Goal: Navigation & Orientation: Find specific page/section

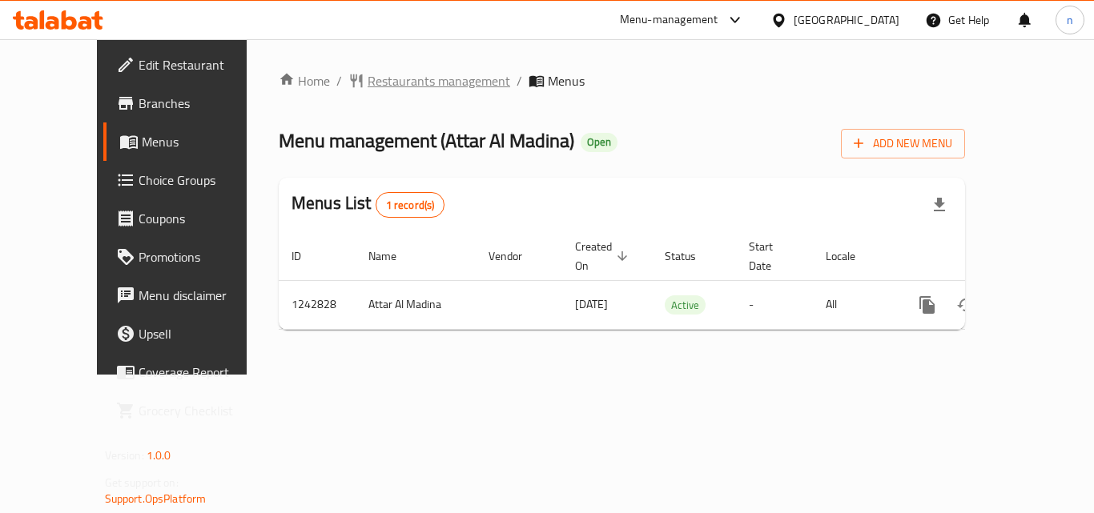
click at [370, 81] on span "Restaurants management" at bounding box center [439, 80] width 143 height 19
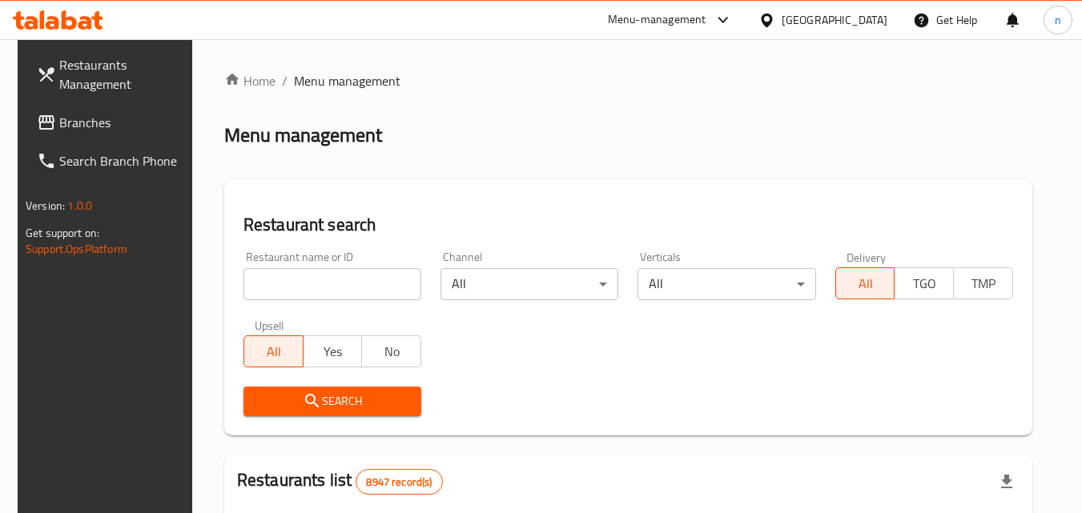
click at [308, 274] on input "search" at bounding box center [333, 284] width 178 height 32
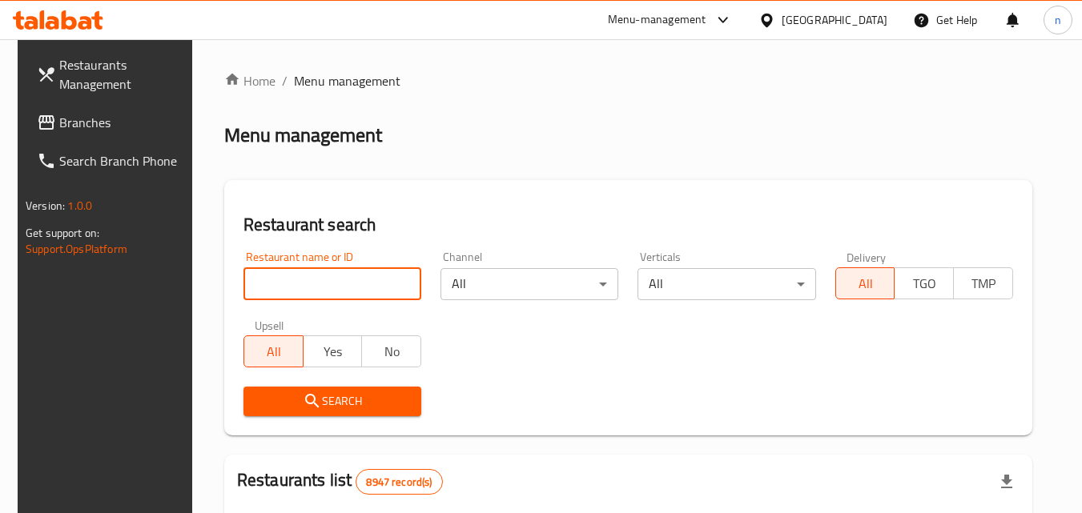
paste input "681233"
type input "681233"
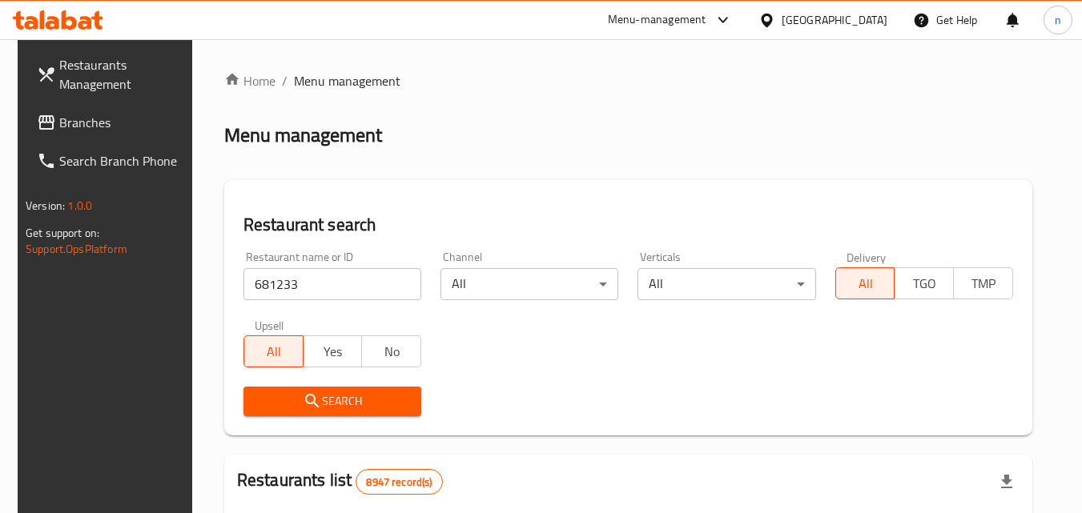
click at [330, 392] on span "Search" at bounding box center [332, 402] width 152 height 20
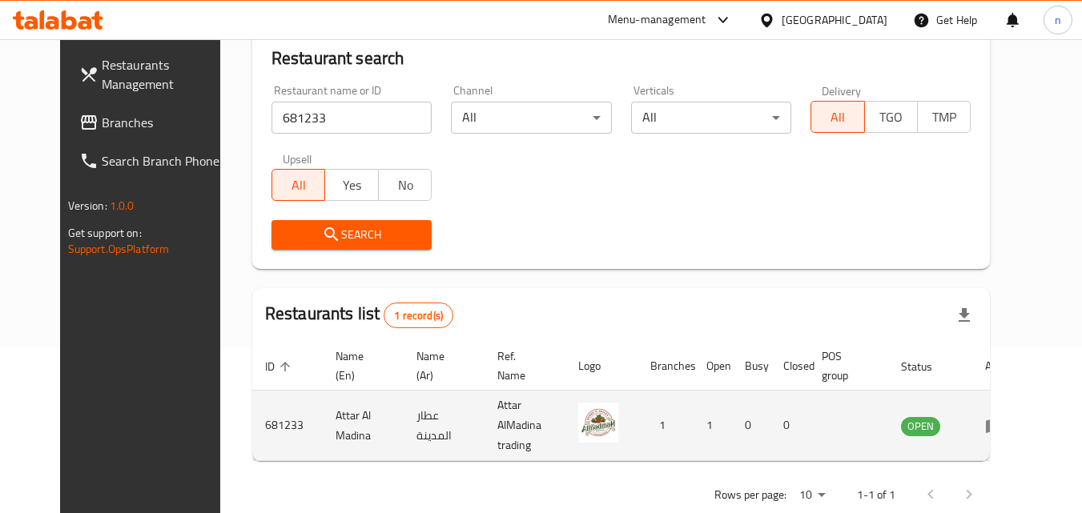
scroll to position [187, 0]
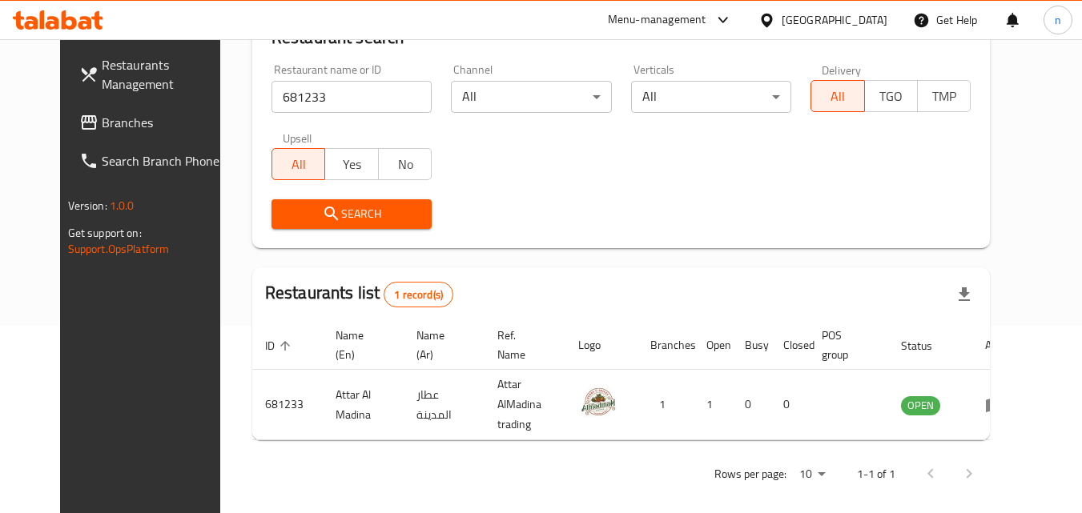
click at [143, 129] on span "Branches" at bounding box center [165, 122] width 127 height 19
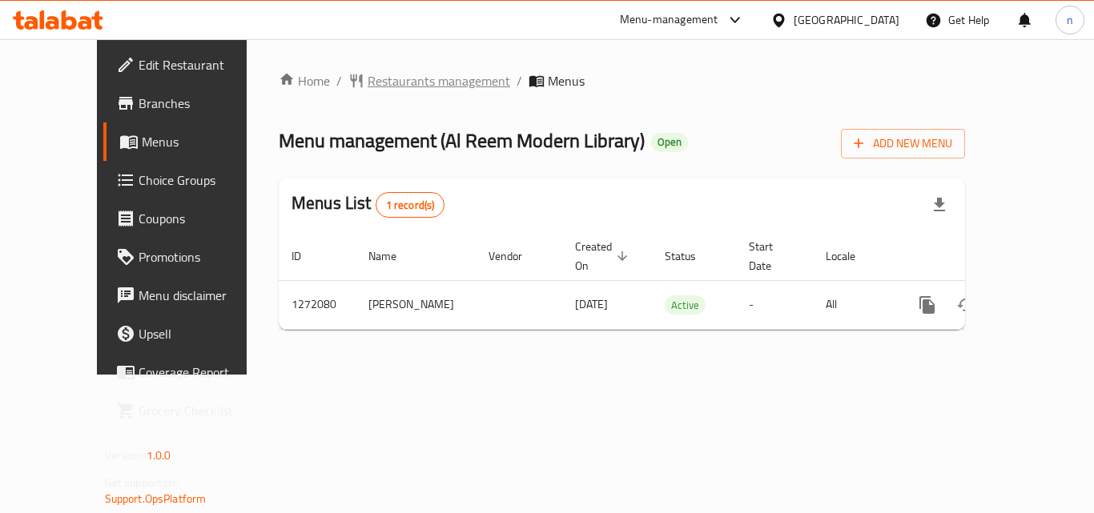
click at [368, 79] on span "Restaurants management" at bounding box center [439, 80] width 143 height 19
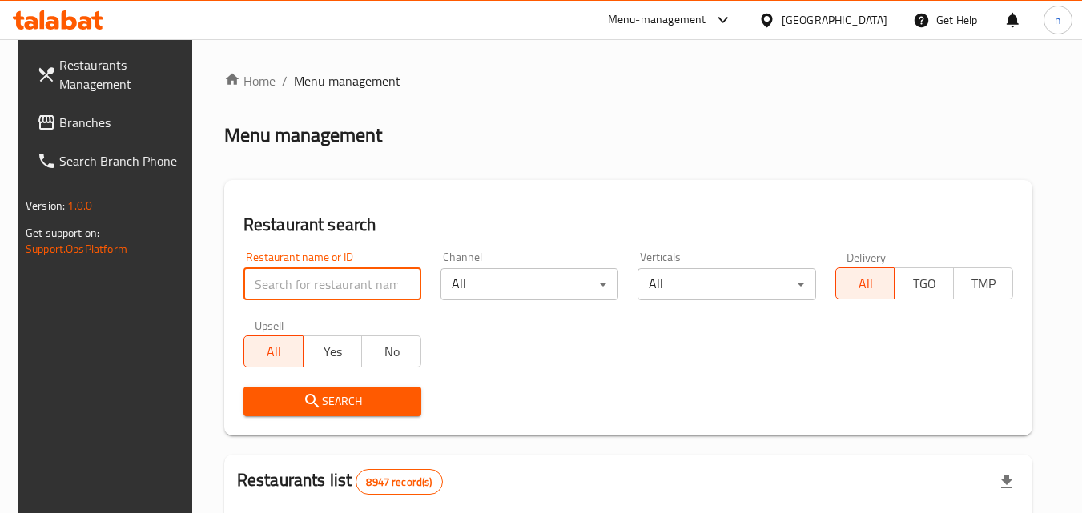
click at [317, 276] on input "search" at bounding box center [333, 284] width 178 height 32
paste input "689694"
type input "689694"
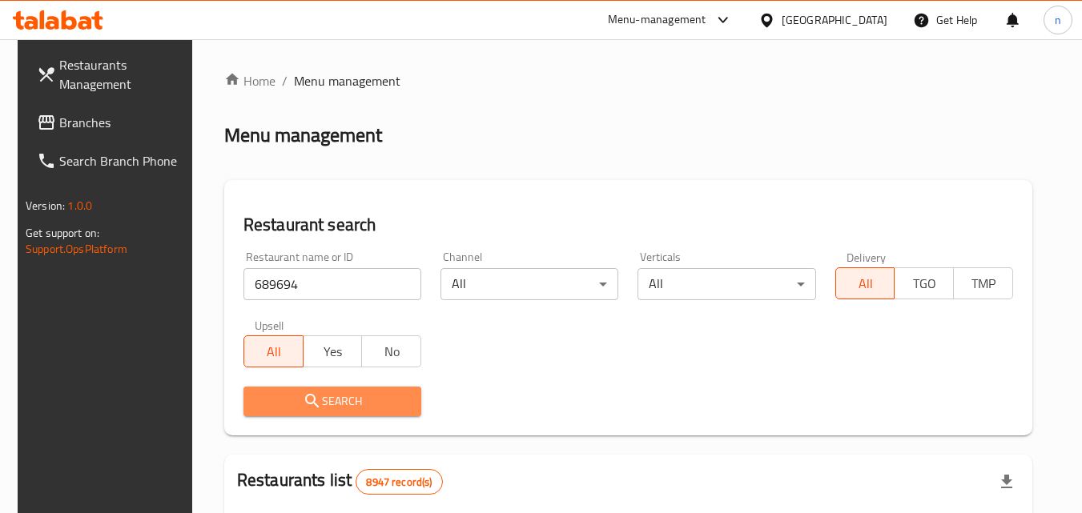
click at [339, 401] on span "Search" at bounding box center [332, 402] width 152 height 20
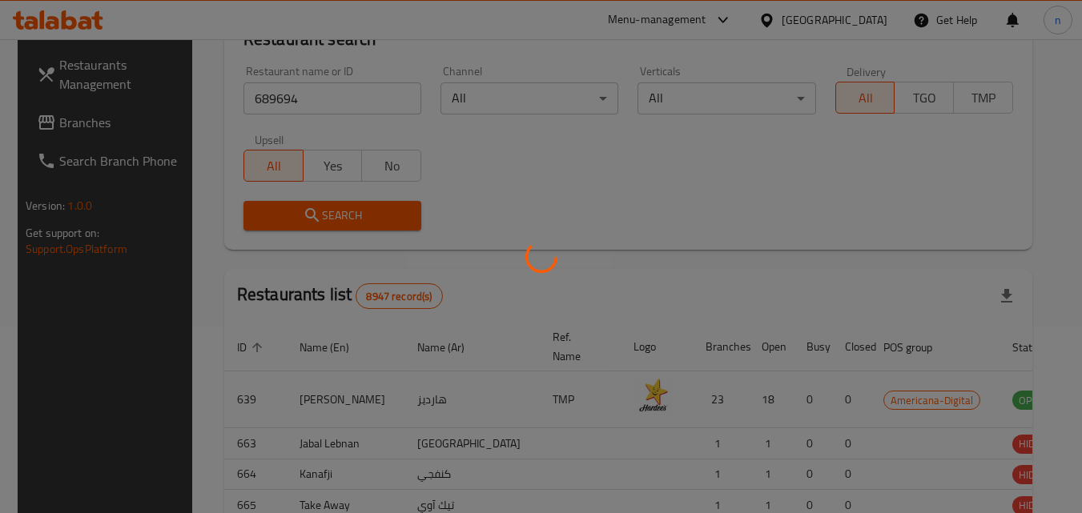
scroll to position [201, 0]
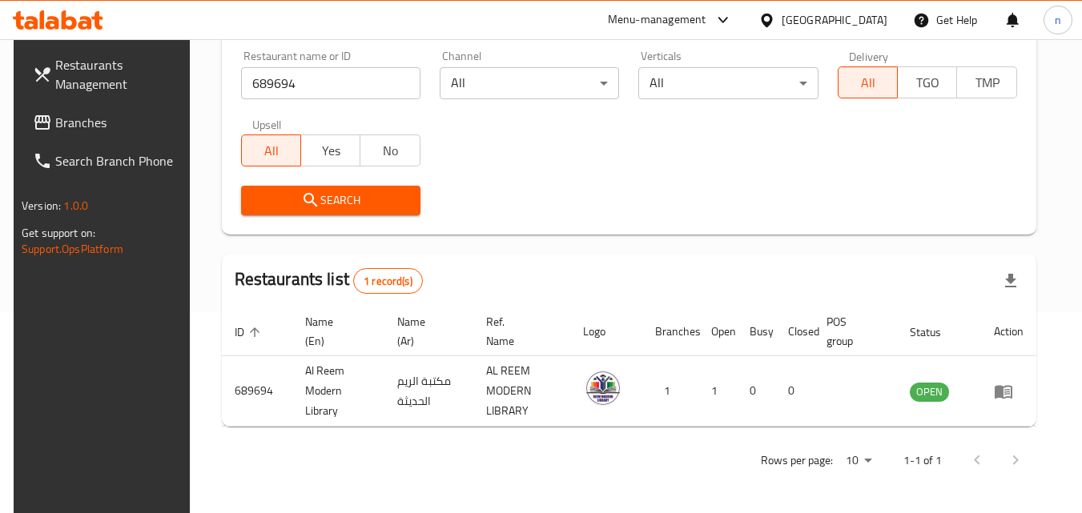
drag, startPoint x: 852, startPoint y: 10, endPoint x: 849, endPoint y: 26, distance: 17.0
click at [852, 14] on div "Qatar" at bounding box center [823, 20] width 155 height 38
click at [772, 23] on icon at bounding box center [766, 20] width 11 height 14
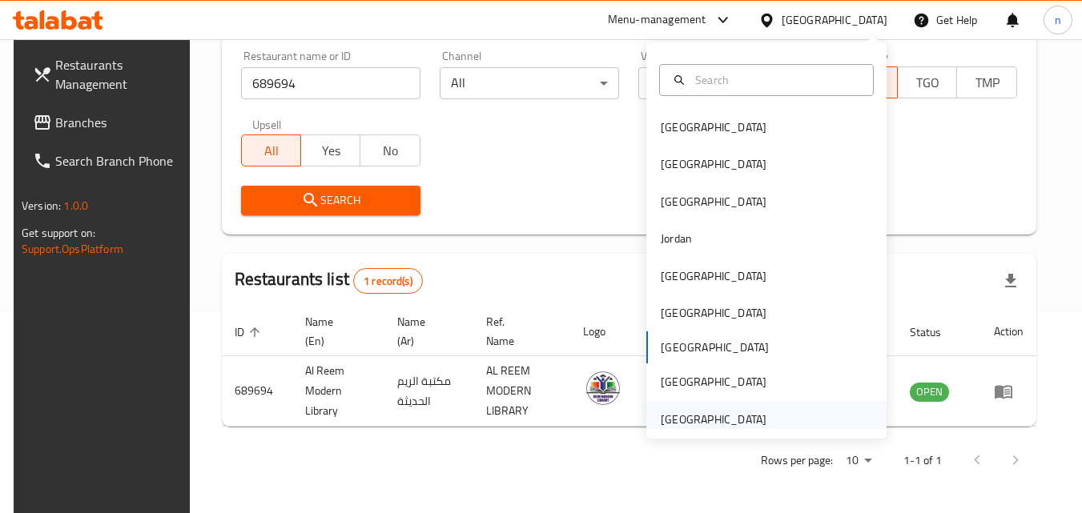
click at [676, 417] on div "United Arab Emirates" at bounding box center [714, 420] width 106 height 18
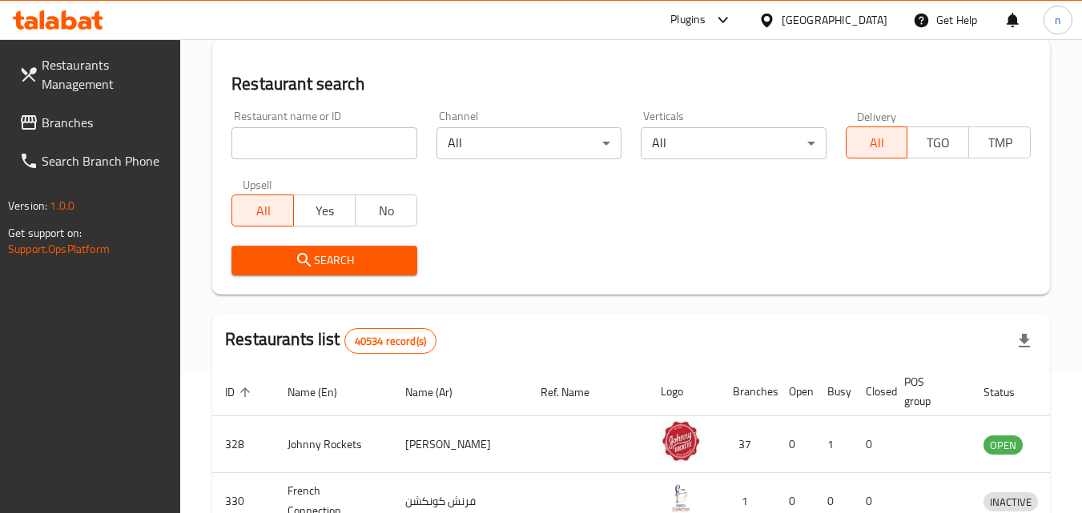
scroll to position [201, 0]
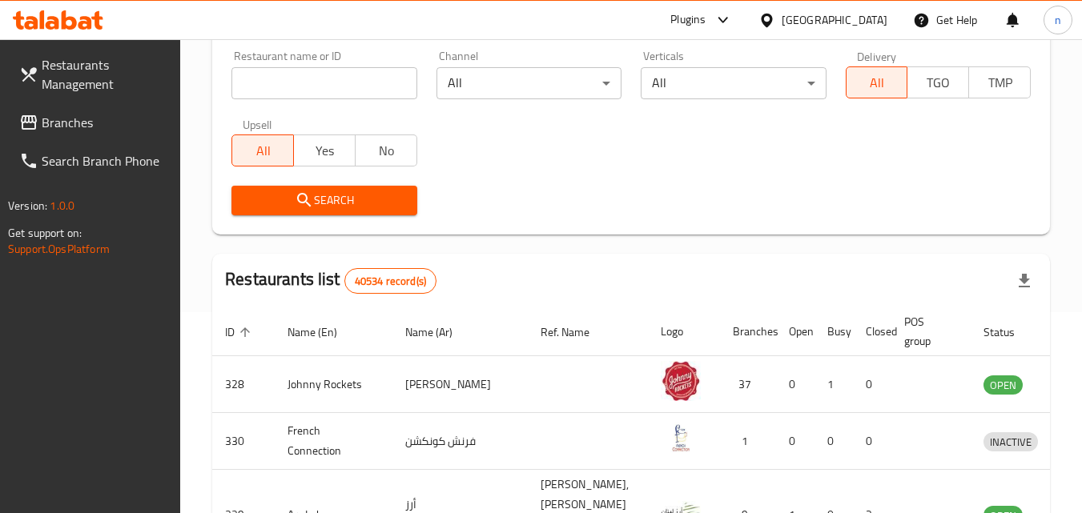
click at [61, 115] on span "Branches" at bounding box center [105, 122] width 127 height 19
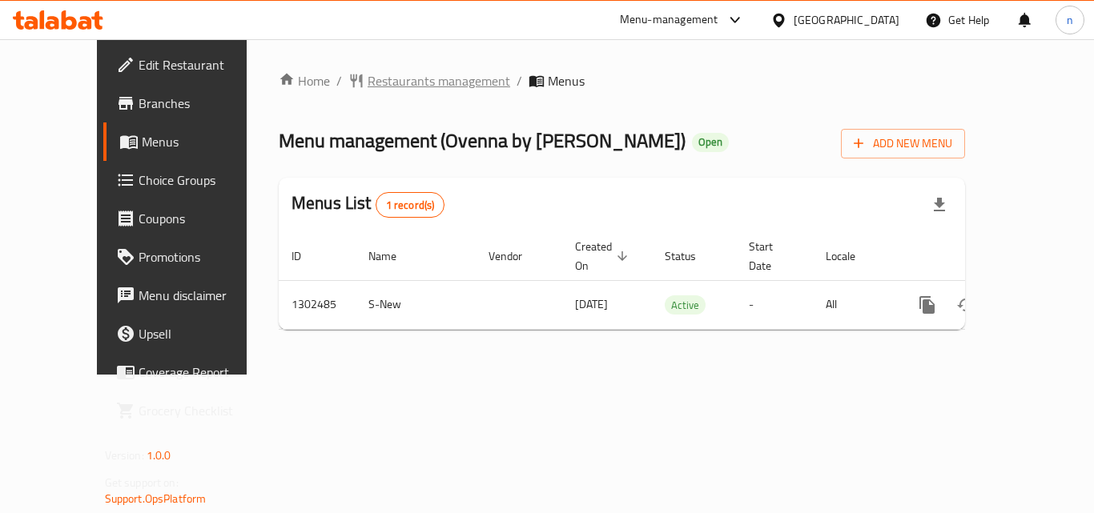
click at [368, 79] on span "Restaurants management" at bounding box center [439, 80] width 143 height 19
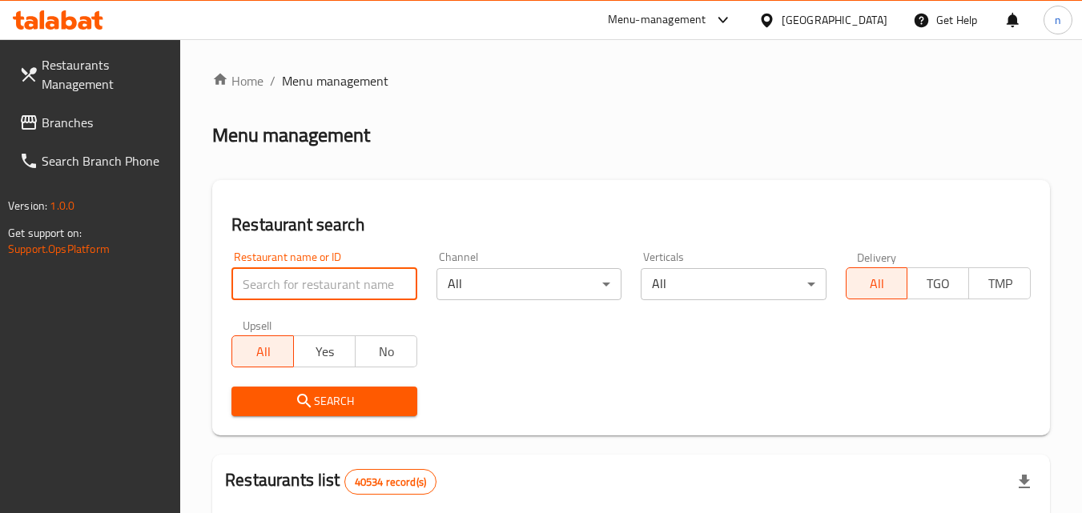
click at [279, 283] on input "search" at bounding box center [324, 284] width 185 height 32
paste input "702440"
type input "702440"
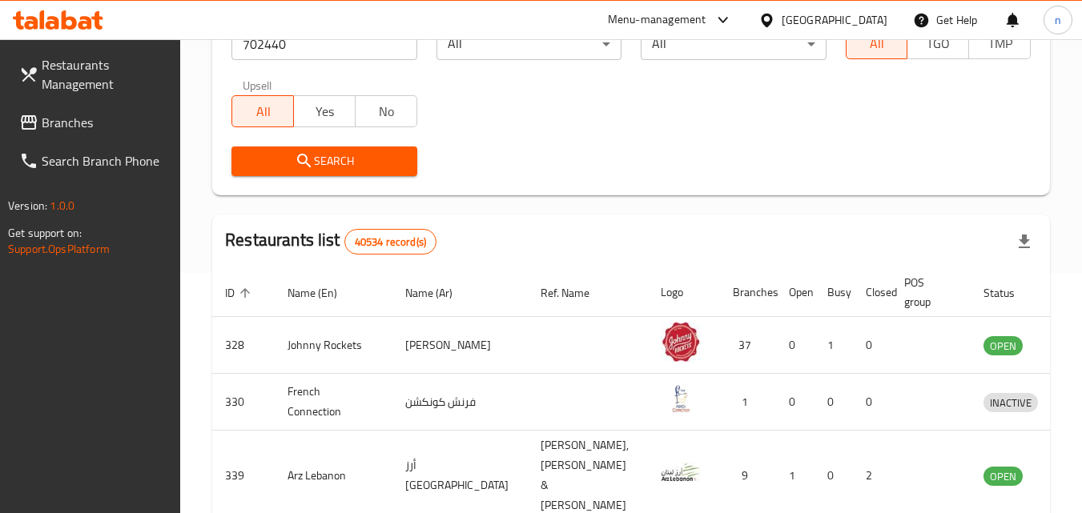
scroll to position [160, 0]
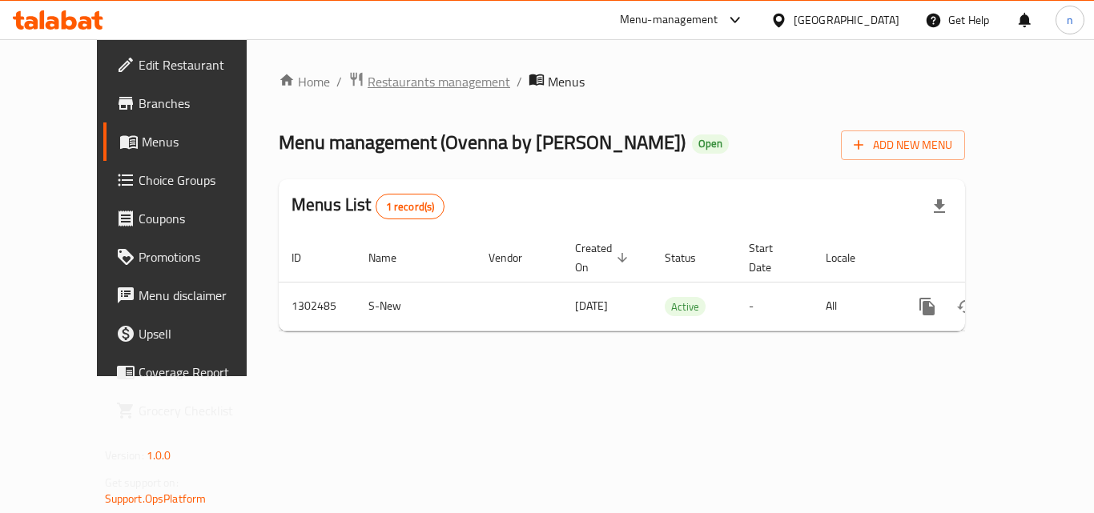
click at [368, 76] on span "Restaurants management" at bounding box center [439, 81] width 143 height 19
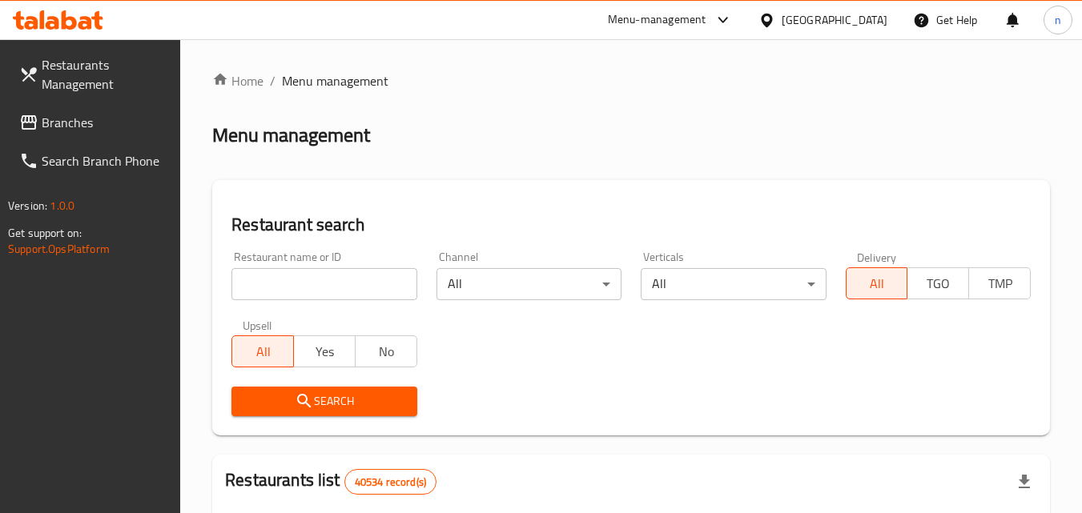
click at [313, 286] on input "search" at bounding box center [324, 284] width 185 height 32
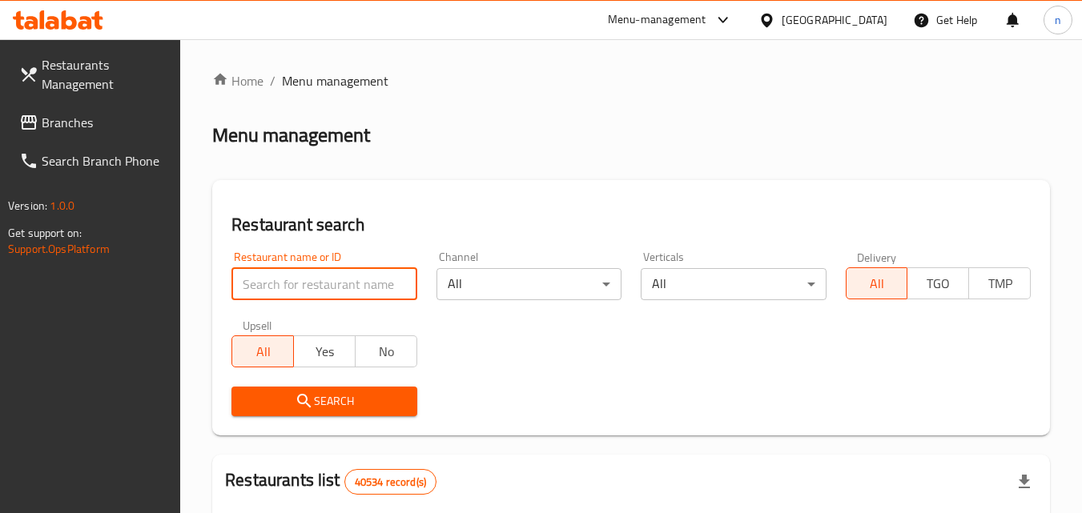
paste input "702440"
type input "702440"
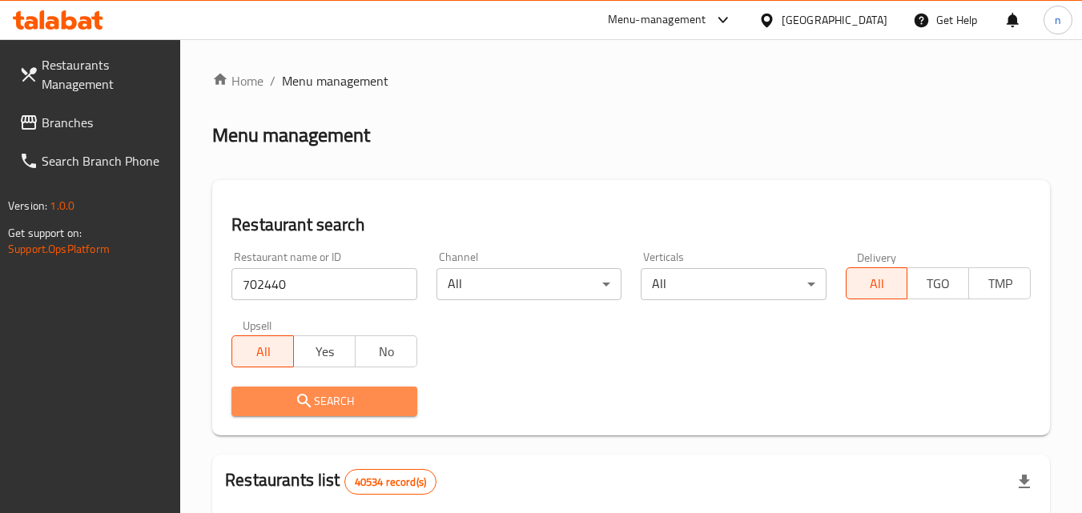
click at [356, 393] on span "Search" at bounding box center [323, 402] width 159 height 20
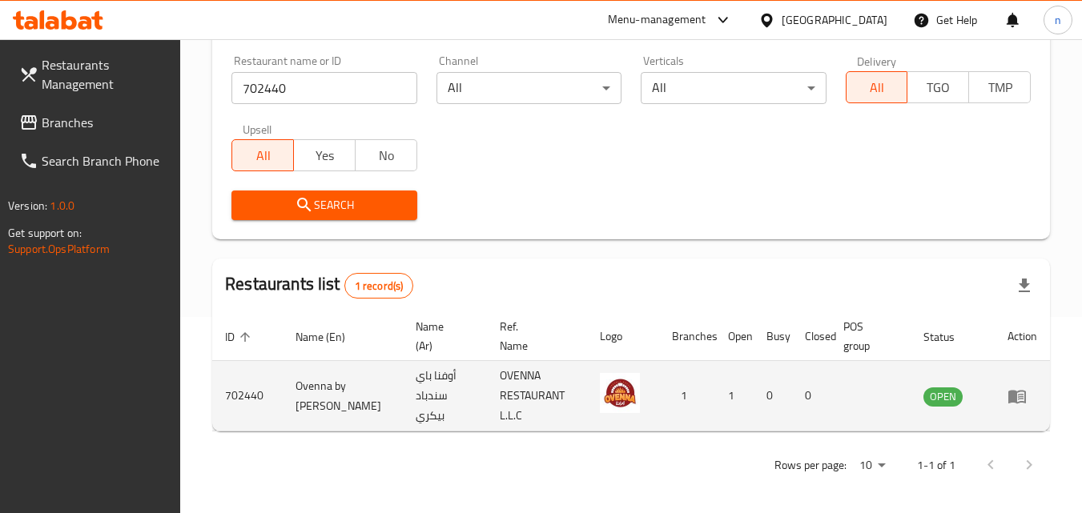
scroll to position [201, 0]
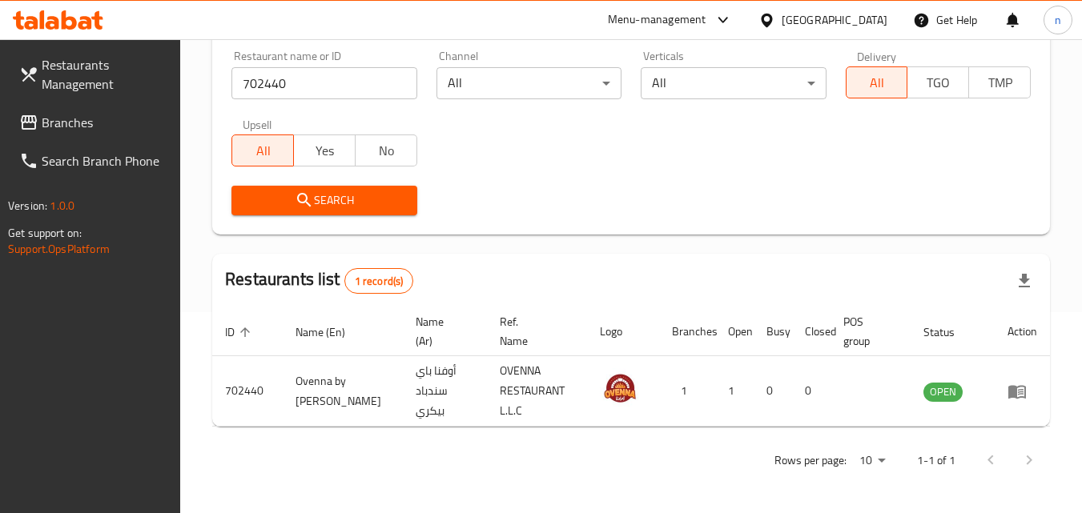
click at [837, 19] on div "[GEOGRAPHIC_DATA]" at bounding box center [835, 20] width 106 height 18
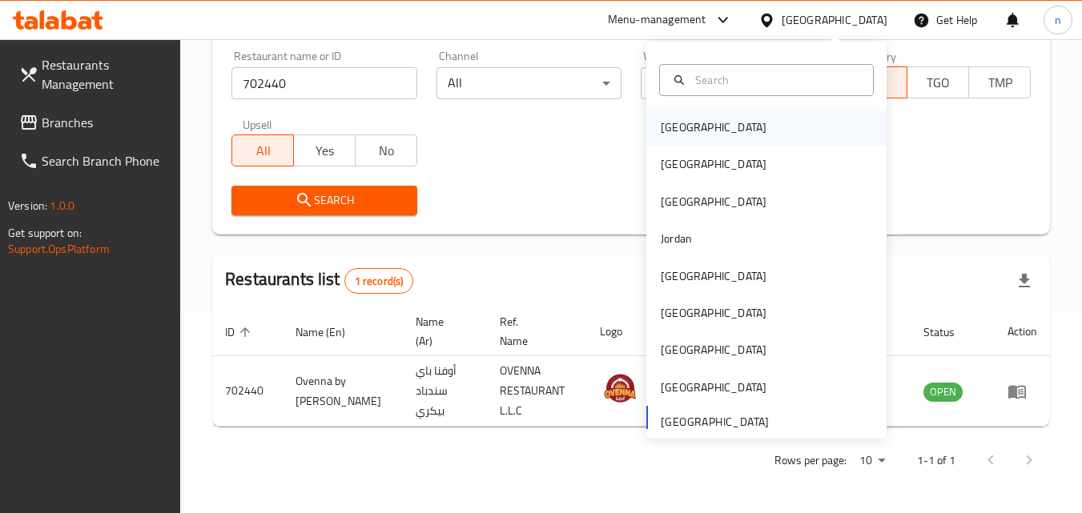
click at [682, 133] on div "[GEOGRAPHIC_DATA]" at bounding box center [714, 128] width 106 height 18
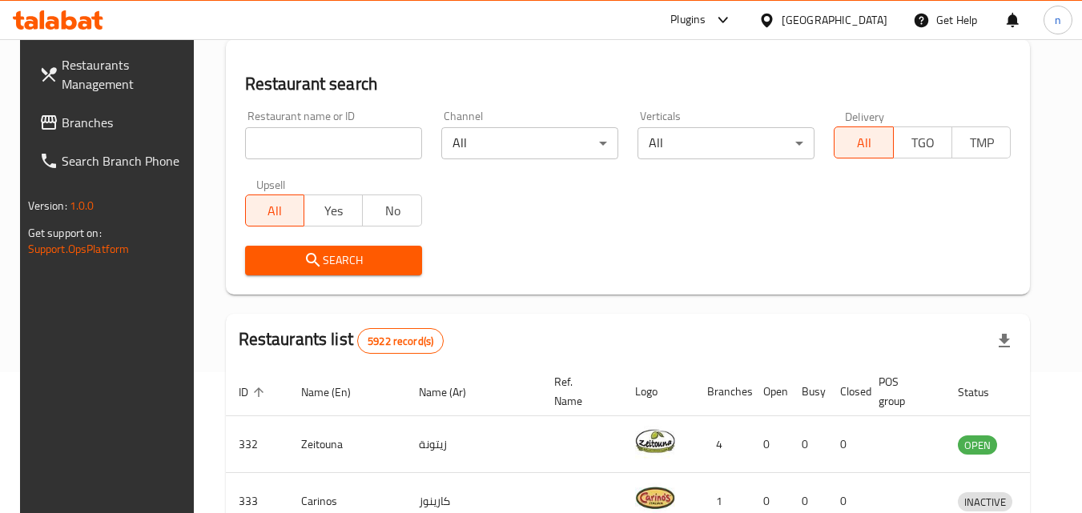
scroll to position [201, 0]
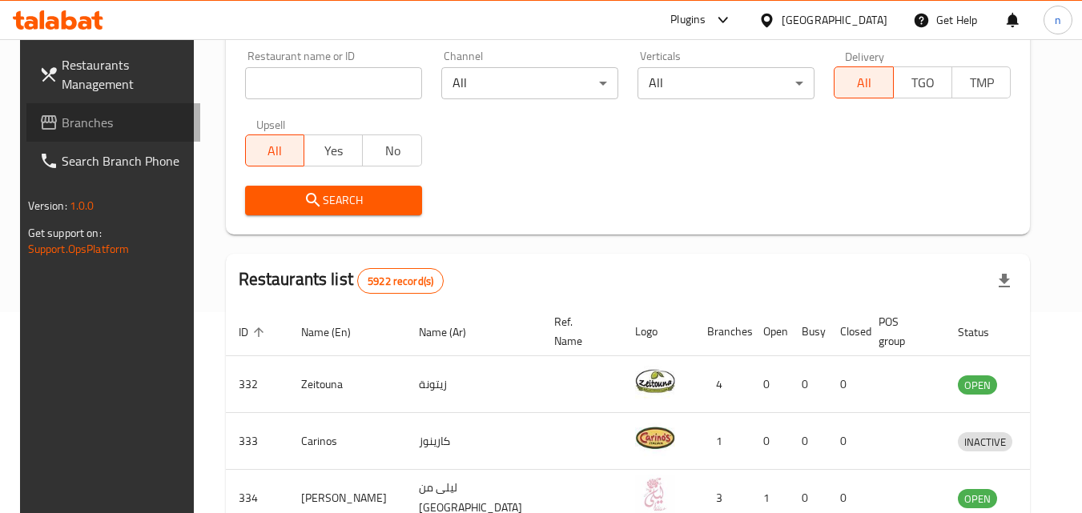
click at [84, 116] on span "Branches" at bounding box center [125, 122] width 127 height 19
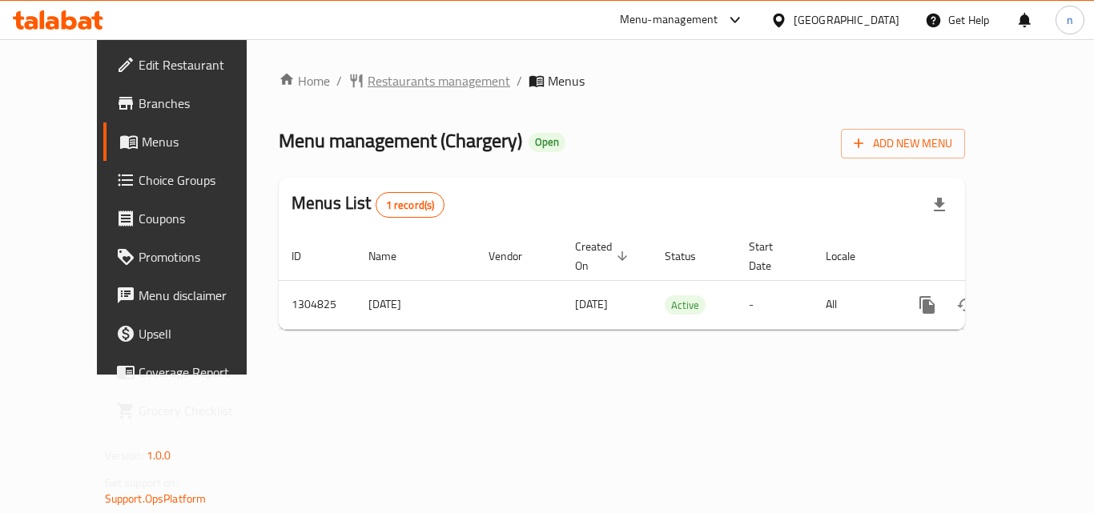
click at [379, 87] on span "Restaurants management" at bounding box center [439, 80] width 143 height 19
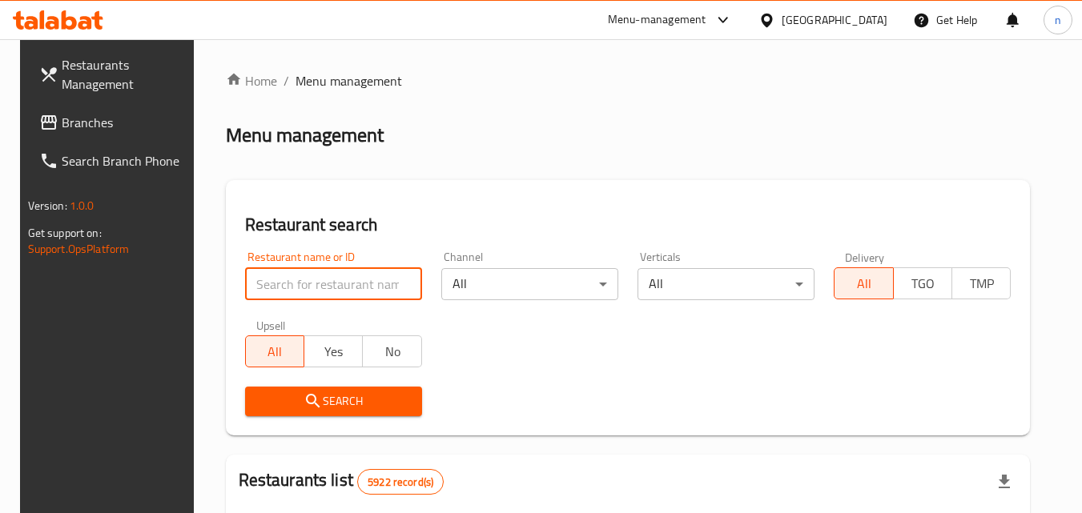
click at [320, 273] on input "search" at bounding box center [333, 284] width 177 height 32
paste input "692727"
type input "692727"
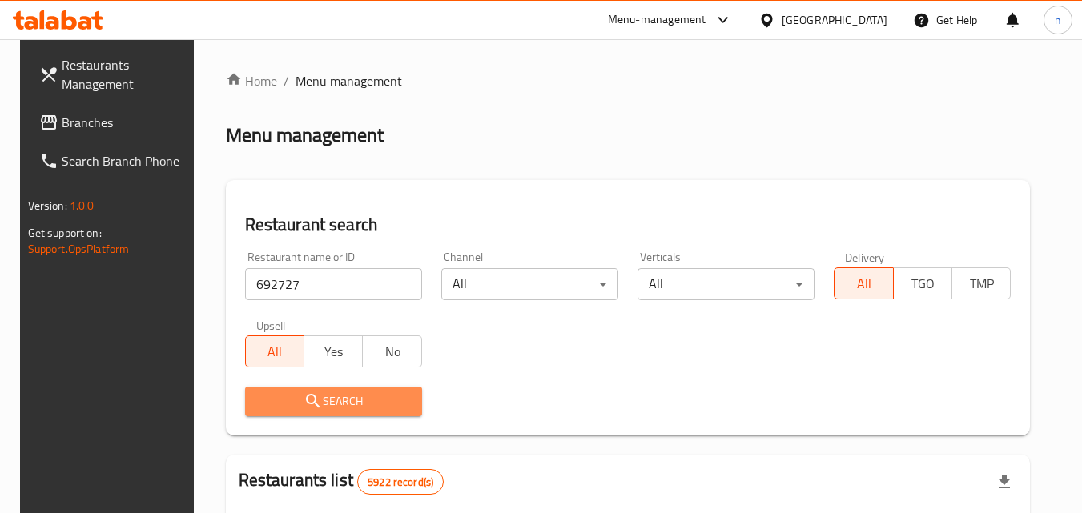
click at [334, 397] on span "Search" at bounding box center [333, 402] width 151 height 20
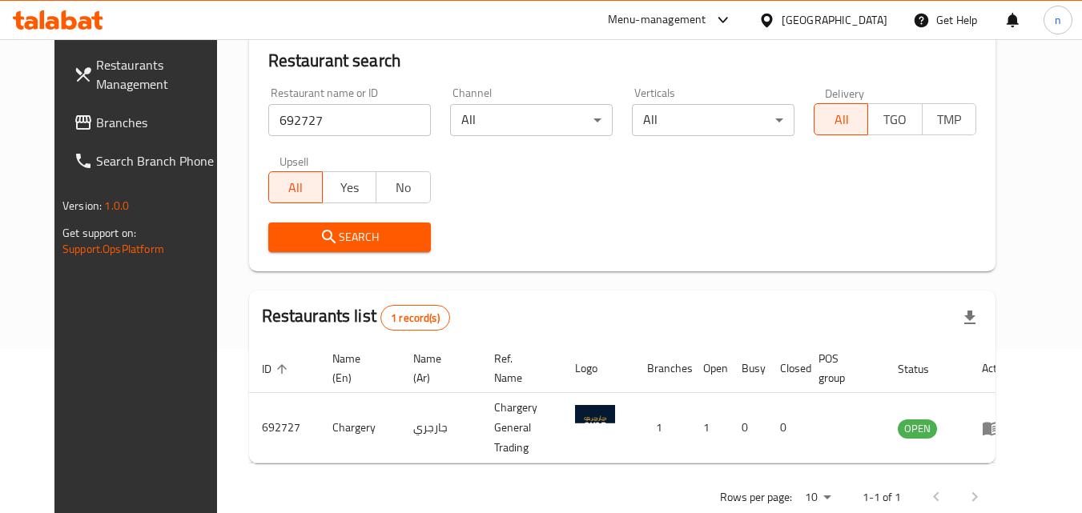
scroll to position [187, 0]
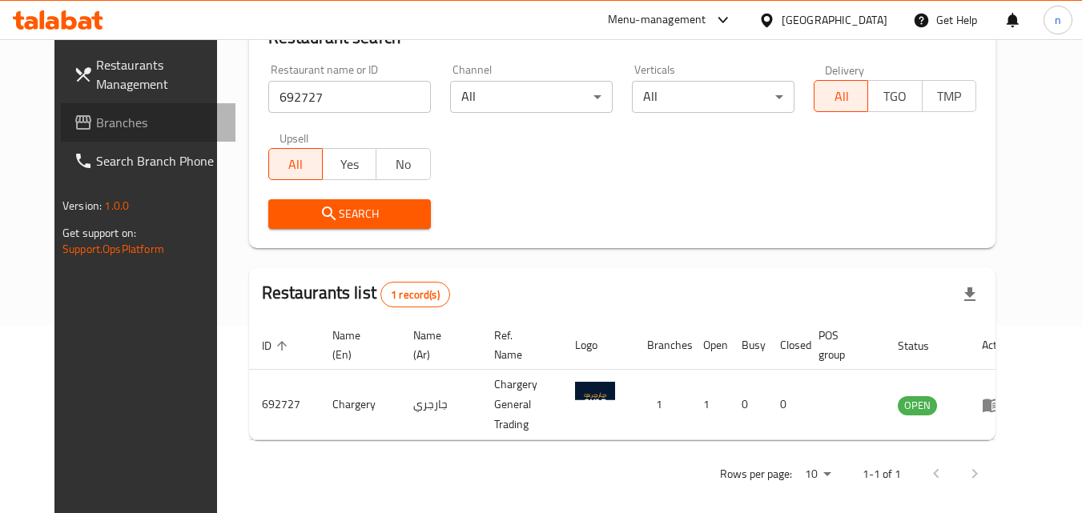
click at [128, 121] on span "Branches" at bounding box center [159, 122] width 127 height 19
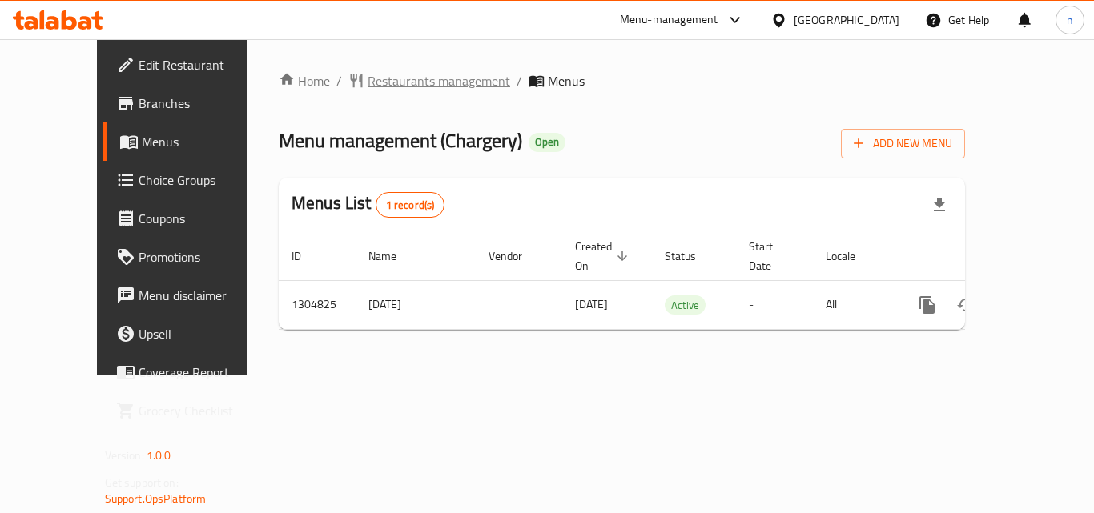
click at [368, 77] on span "Restaurants management" at bounding box center [439, 80] width 143 height 19
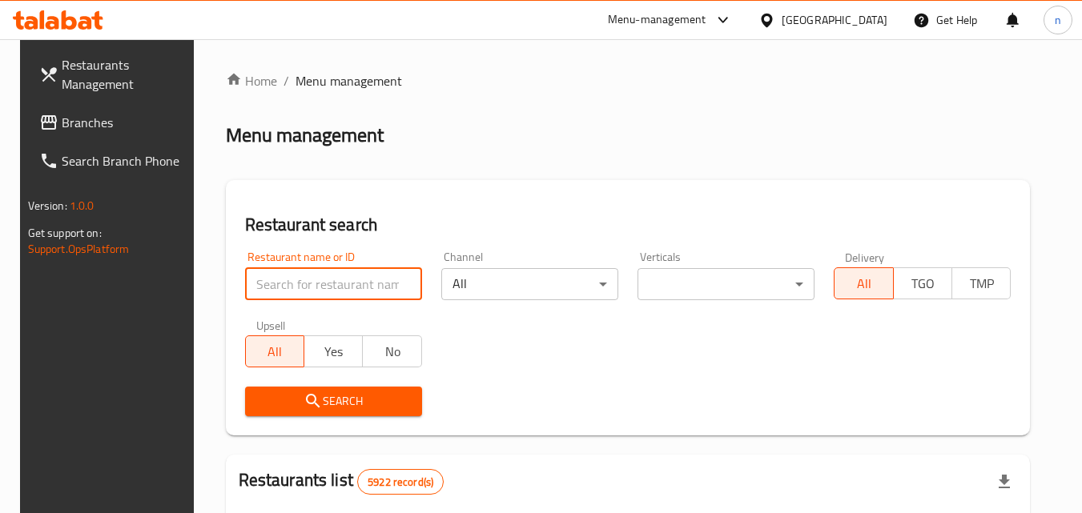
click at [324, 281] on input "search" at bounding box center [333, 284] width 177 height 32
paste input "692727"
type input "692727"
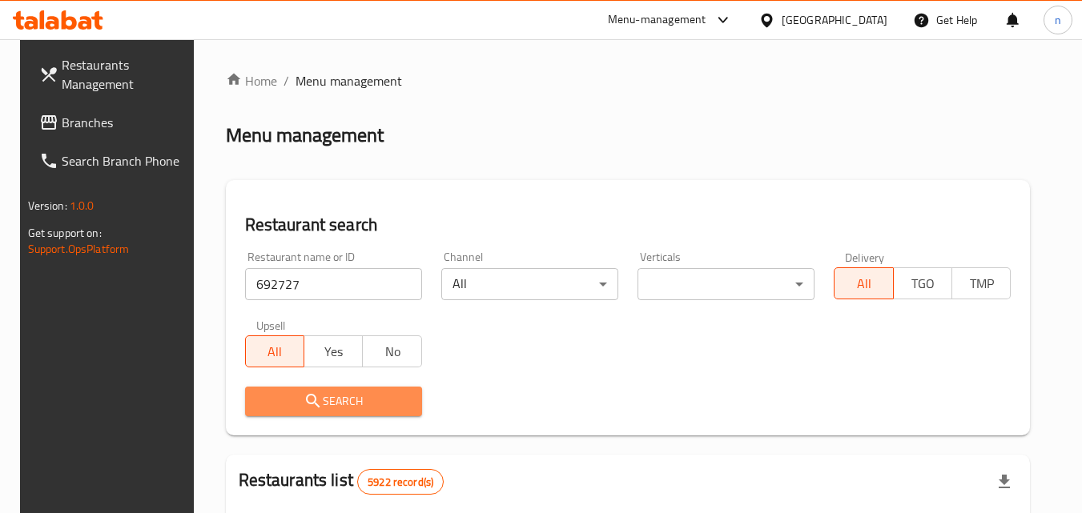
click at [348, 402] on span "Search" at bounding box center [333, 402] width 151 height 20
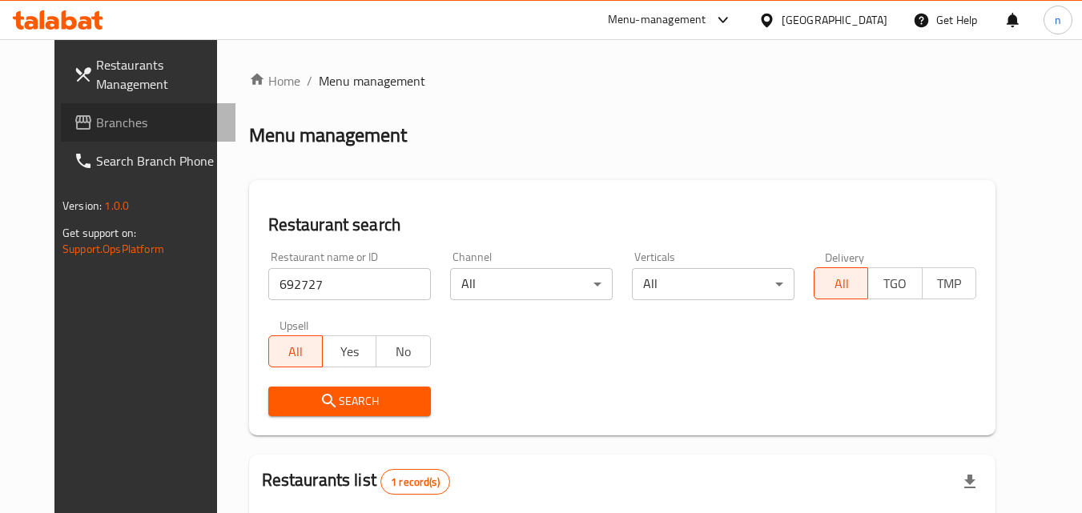
click at [96, 126] on span "Branches" at bounding box center [159, 122] width 127 height 19
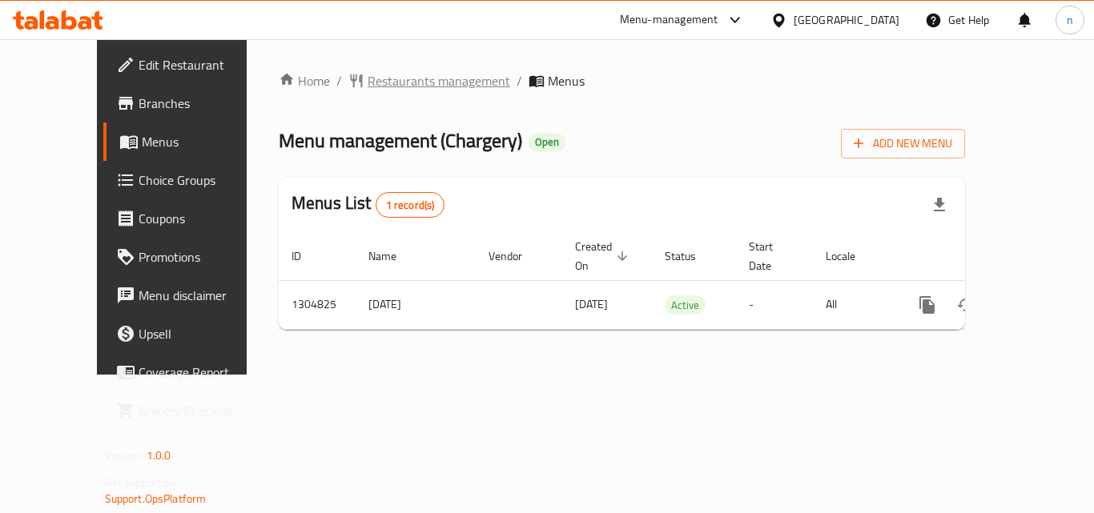
click at [385, 74] on span "Restaurants management" at bounding box center [439, 80] width 143 height 19
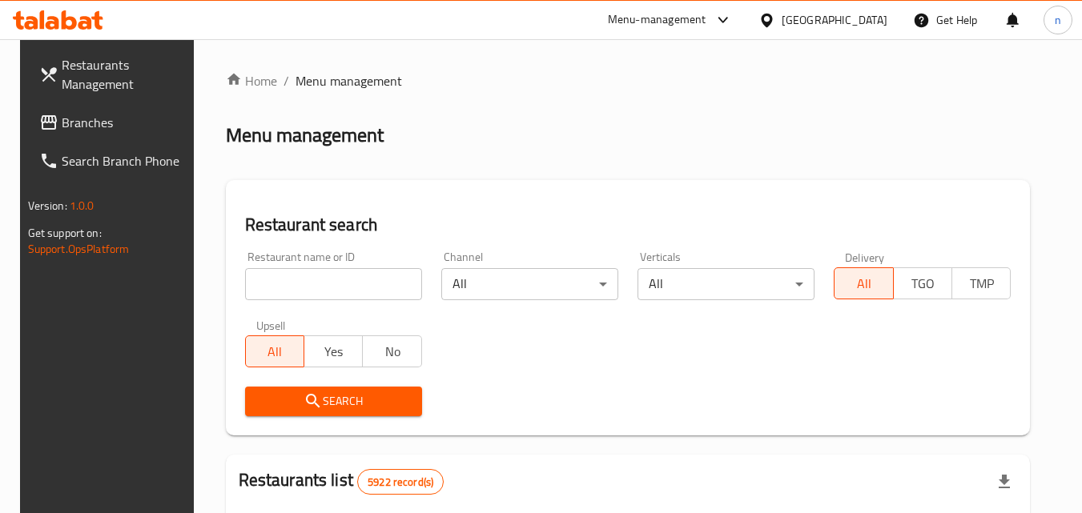
click at [320, 300] on div "Restaurant name or ID Restaurant name or ID" at bounding box center [334, 276] width 196 height 68
click at [317, 288] on input "search" at bounding box center [333, 284] width 177 height 32
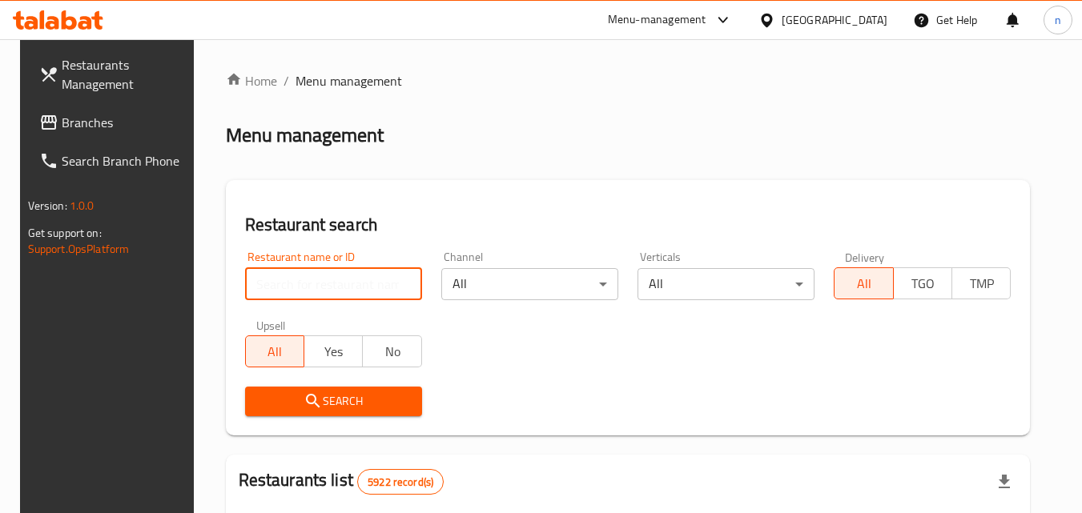
paste input "692727"
type input "692727"
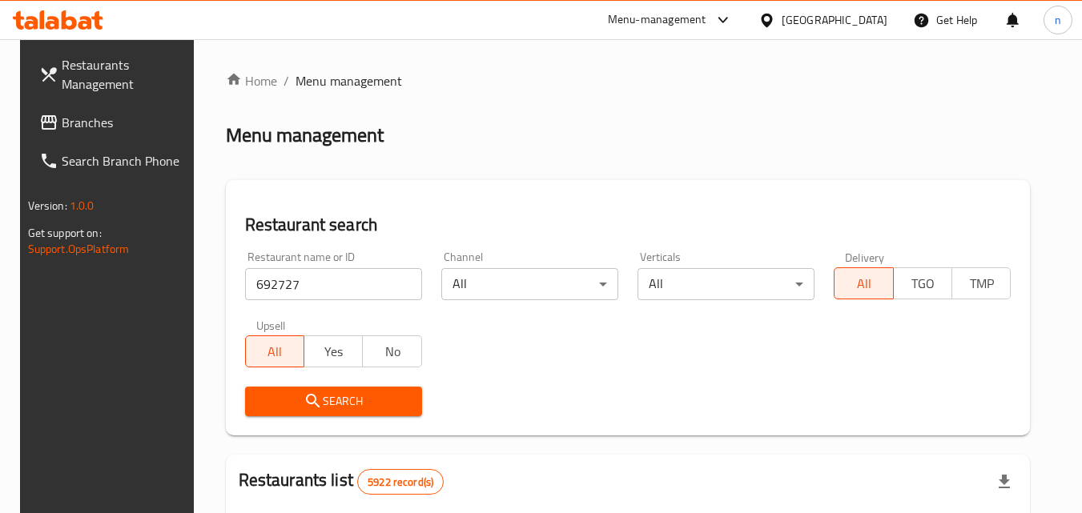
click at [330, 394] on span "Search" at bounding box center [333, 402] width 151 height 20
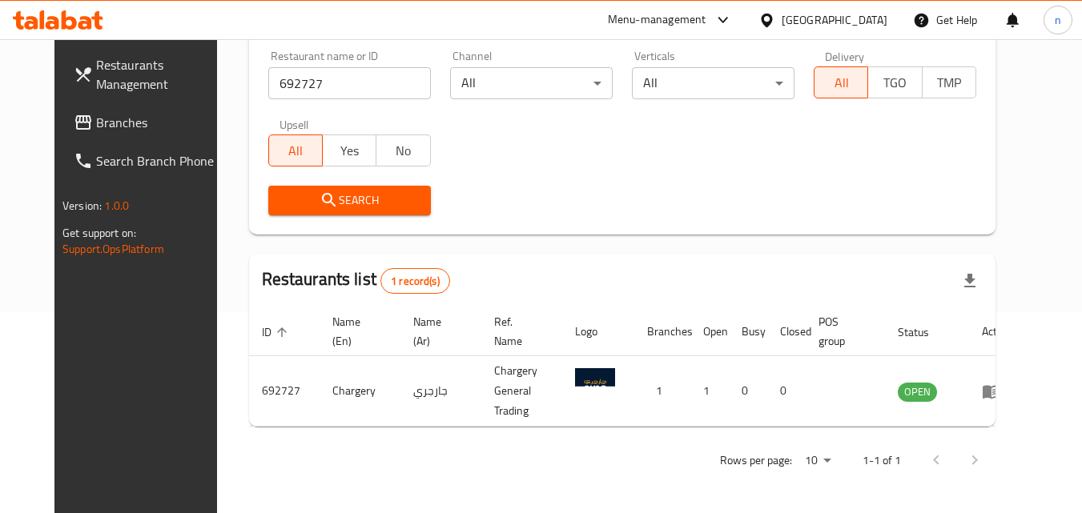
scroll to position [187, 0]
